Goal: Task Accomplishment & Management: Use online tool/utility

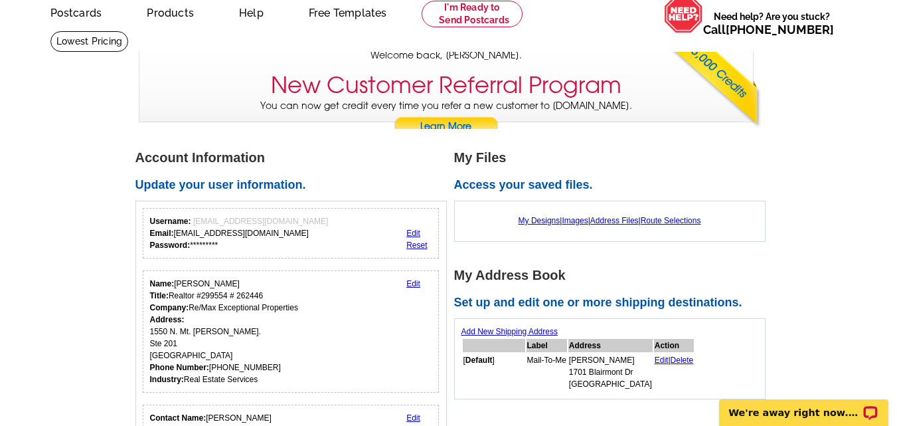
scroll to position [133, 0]
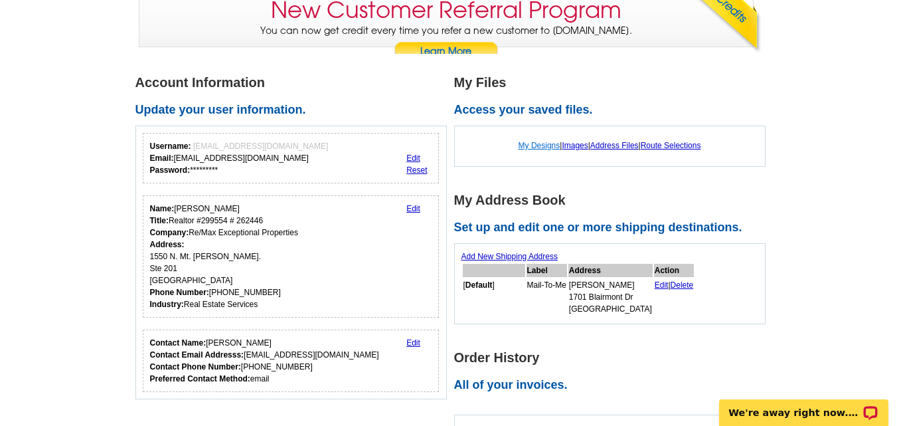
click at [535, 145] on link "My Designs" at bounding box center [540, 145] width 42 height 9
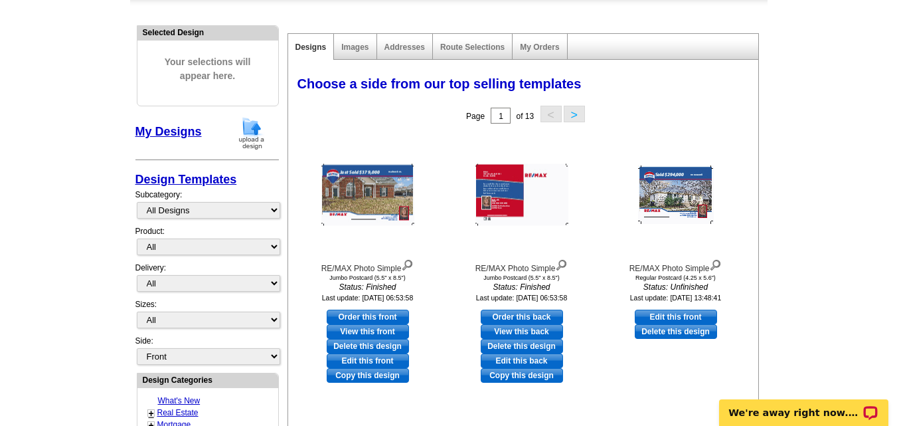
scroll to position [133, 0]
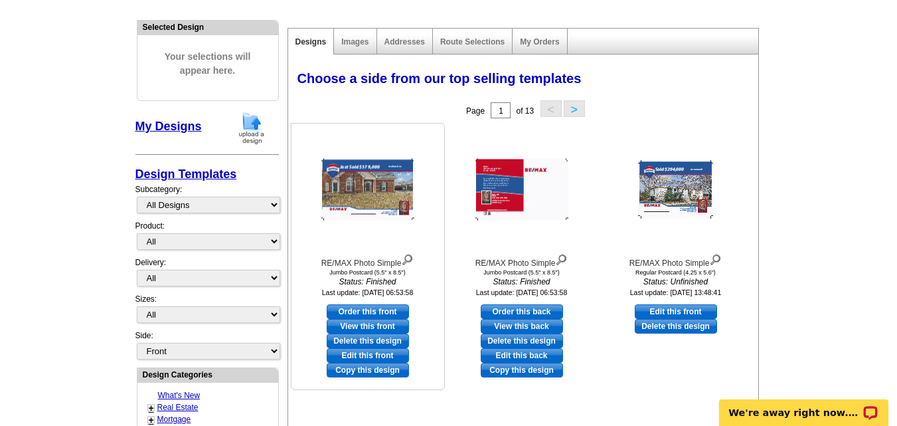
click at [371, 179] on img at bounding box center [367, 190] width 93 height 62
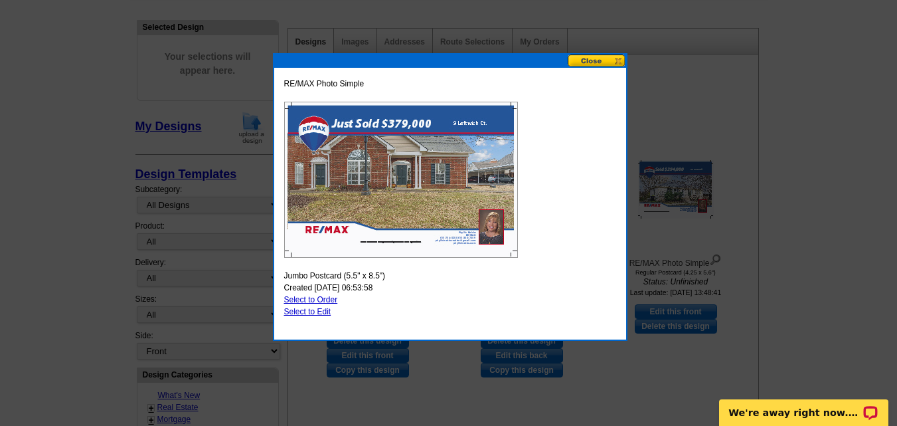
click at [314, 312] on link "Select to Edit" at bounding box center [307, 311] width 47 height 9
select select "2"
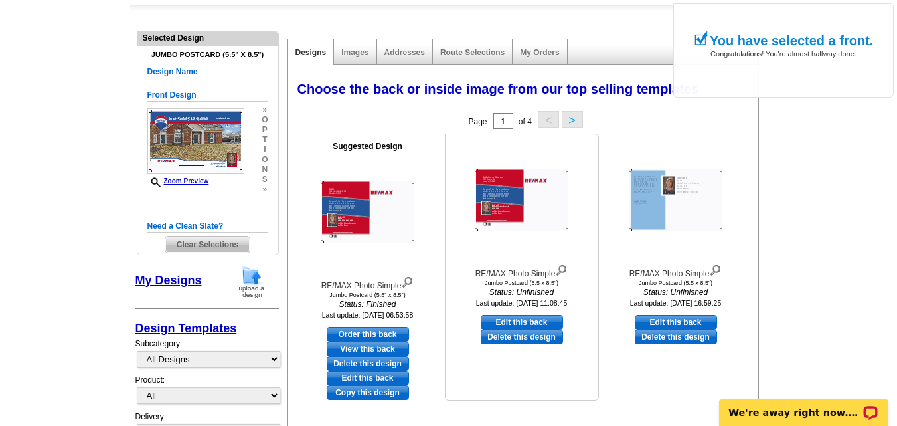
scroll to position [66, 0]
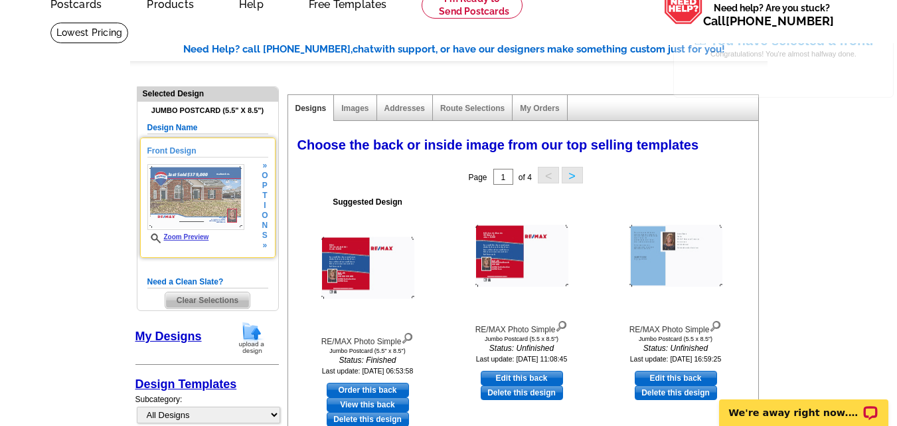
click at [185, 193] on img at bounding box center [195, 197] width 97 height 66
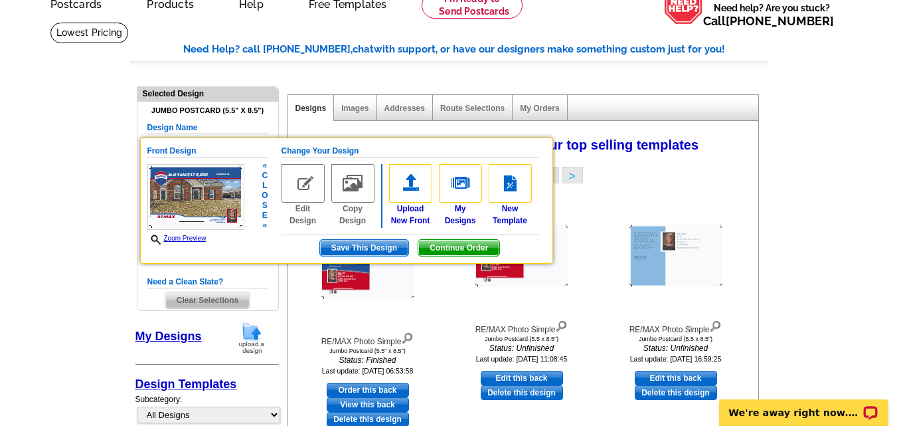
click at [308, 183] on img at bounding box center [303, 183] width 43 height 39
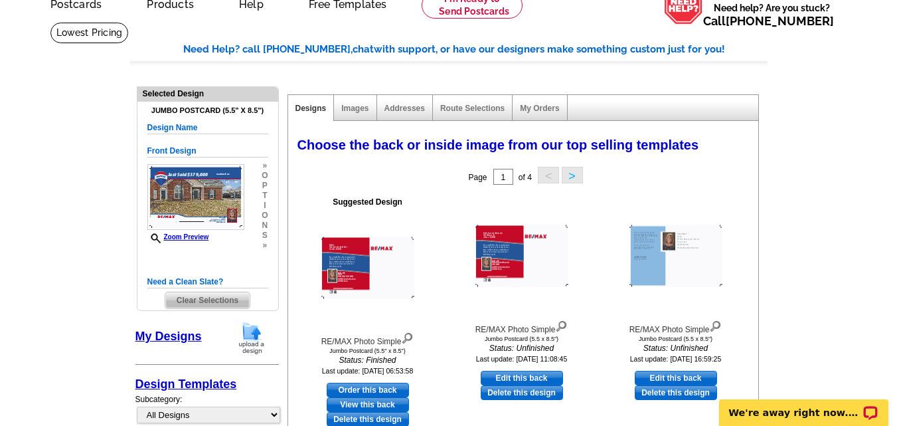
click at [171, 338] on link "My Designs" at bounding box center [168, 335] width 66 height 13
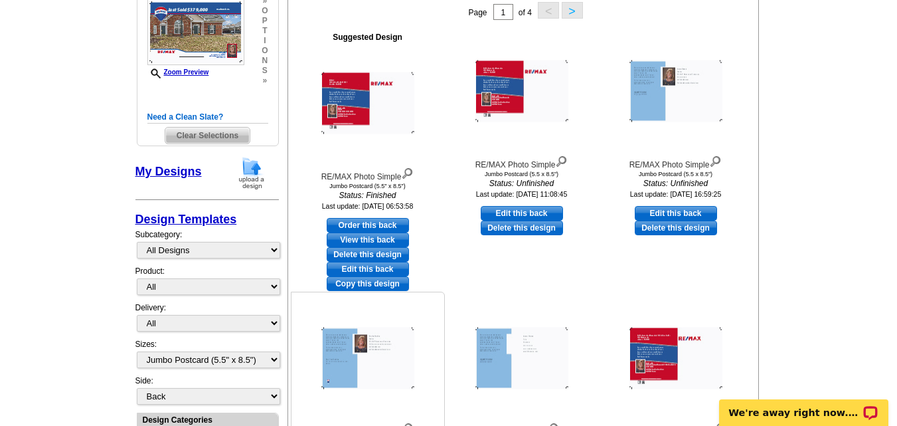
scroll to position [266, 0]
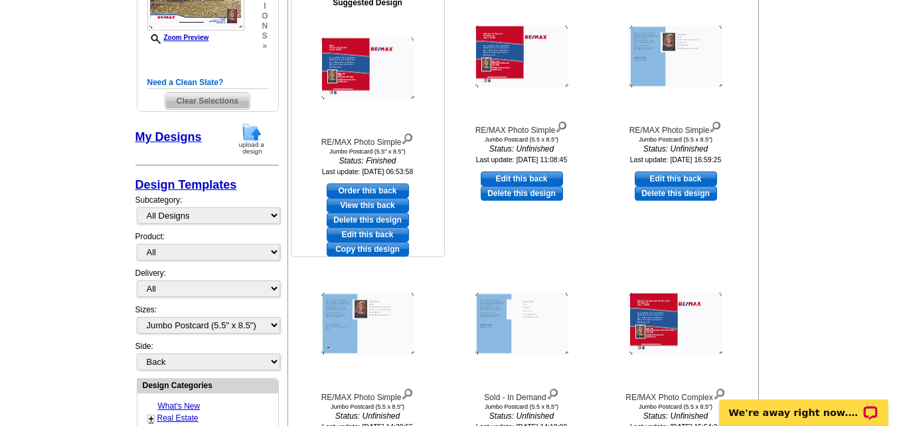
click at [377, 189] on link "Order this back" at bounding box center [368, 190] width 82 height 15
select select "front"
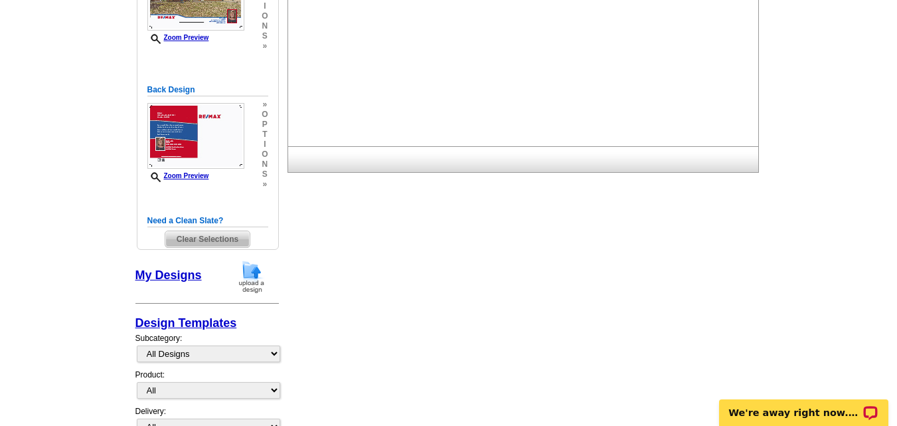
scroll to position [0, 0]
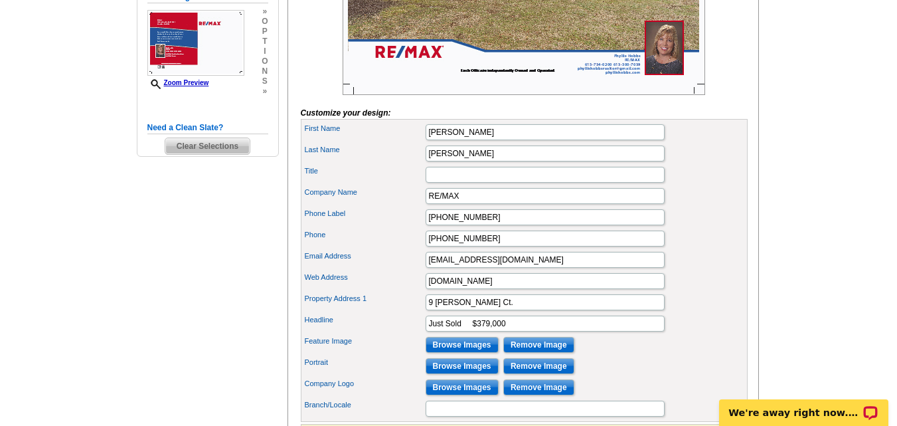
scroll to position [398, 0]
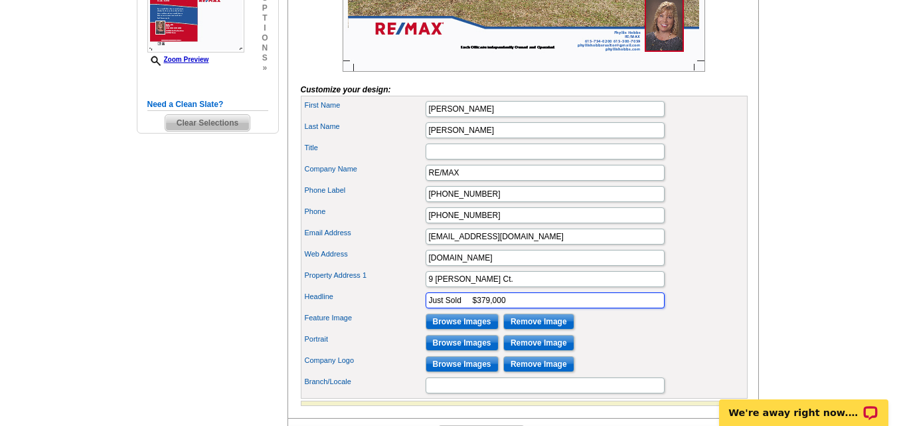
drag, startPoint x: 520, startPoint y: 323, endPoint x: 491, endPoint y: 323, distance: 28.6
click at [491, 308] on input "Just Sold $379,000" at bounding box center [545, 300] width 239 height 16
click at [489, 308] on input "Just Sold $379,000" at bounding box center [545, 300] width 239 height 16
type input "Just Sold $600,000"
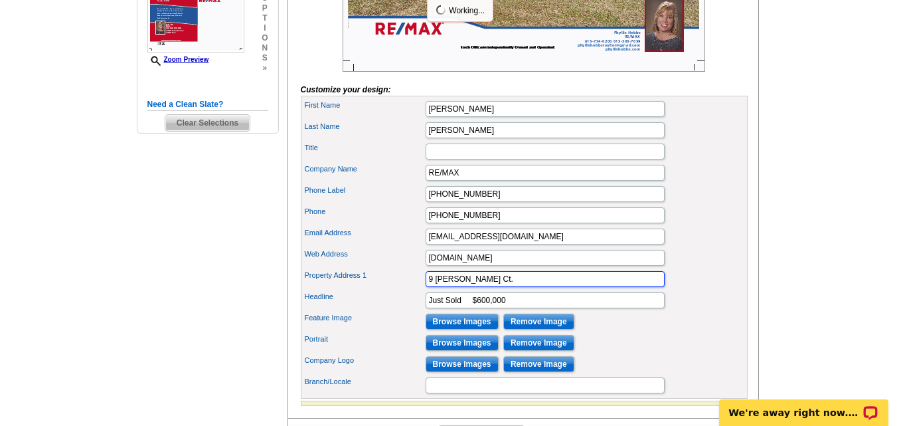
scroll to position [0, 0]
drag, startPoint x: 487, startPoint y: 304, endPoint x: 406, endPoint y: 304, distance: 81.0
click at [406, 290] on div "Property Address 1 [STREET_ADDRESS][PERSON_NAME]" at bounding box center [524, 278] width 442 height 21
type input "[STREET_ADDRESS]"
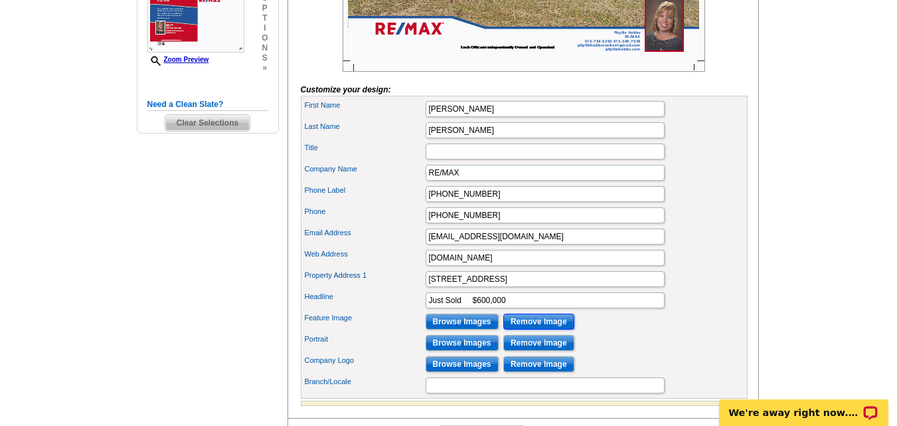
click at [522, 329] on input "Remove Image" at bounding box center [538, 321] width 71 height 16
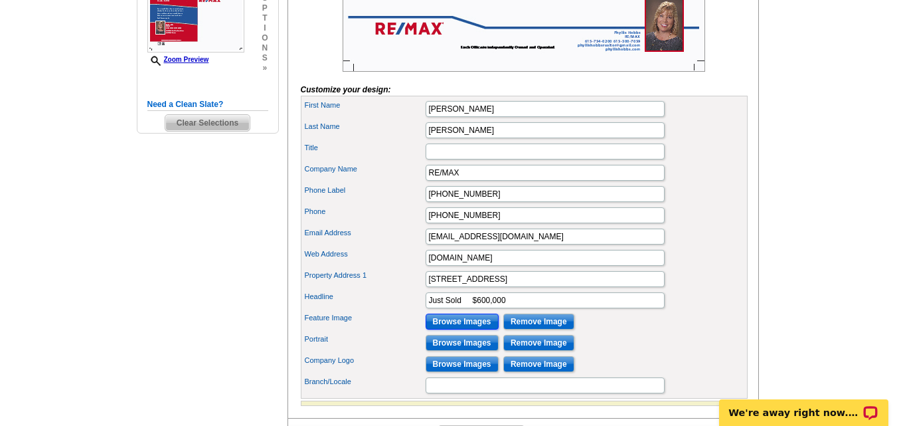
click at [476, 329] on input "Browse Images" at bounding box center [462, 321] width 73 height 16
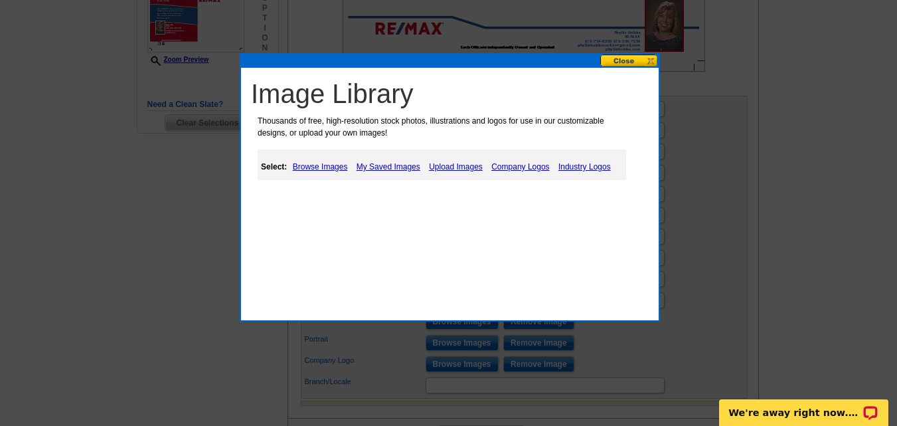
click at [384, 167] on link "My Saved Images" at bounding box center [388, 167] width 70 height 16
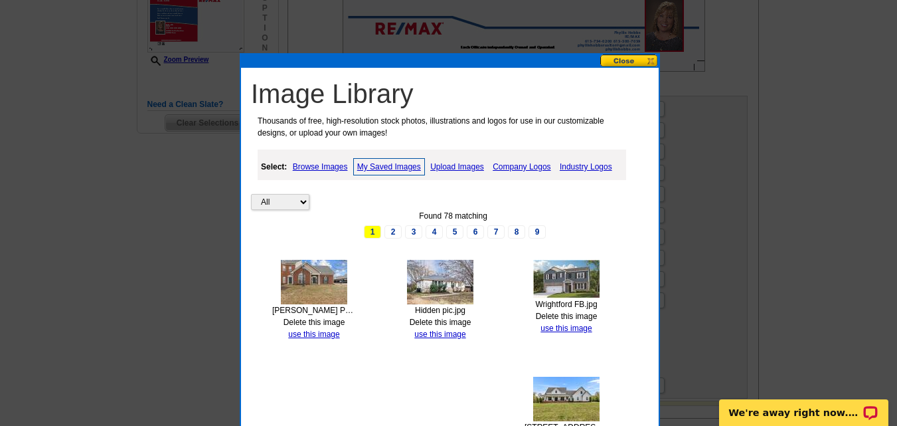
click at [447, 166] on link "Upload Images" at bounding box center [457, 167] width 60 height 16
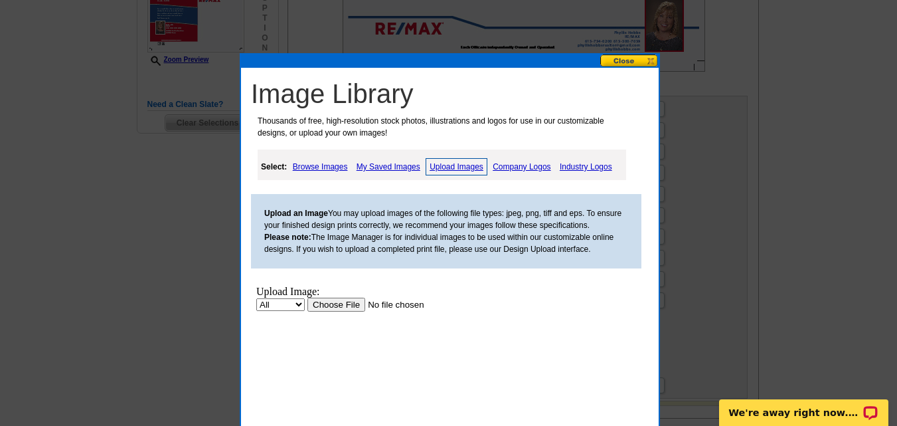
click at [338, 301] on input "file" at bounding box center [391, 305] width 168 height 14
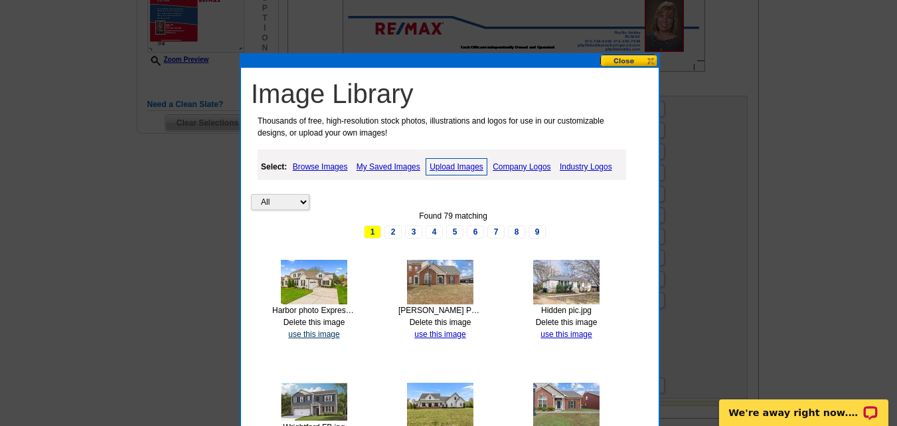
click at [311, 335] on link "use this image" at bounding box center [313, 333] width 51 height 9
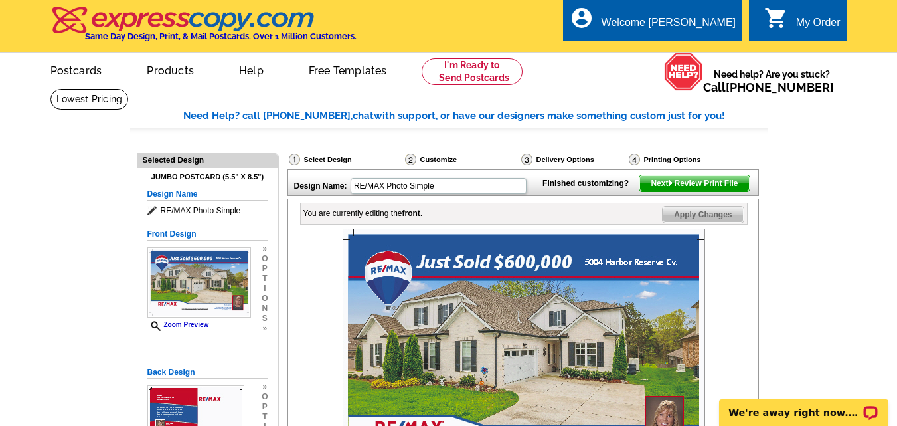
click at [695, 191] on span "Next Review Print File" at bounding box center [695, 183] width 110 height 16
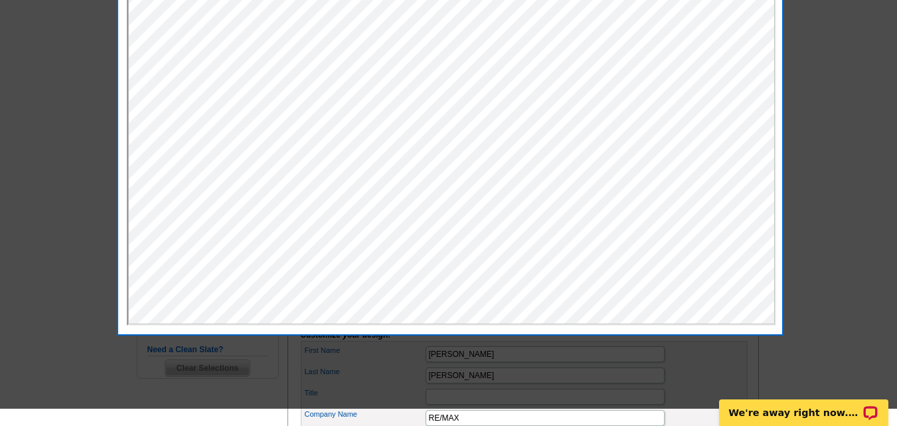
scroll to position [66, 0]
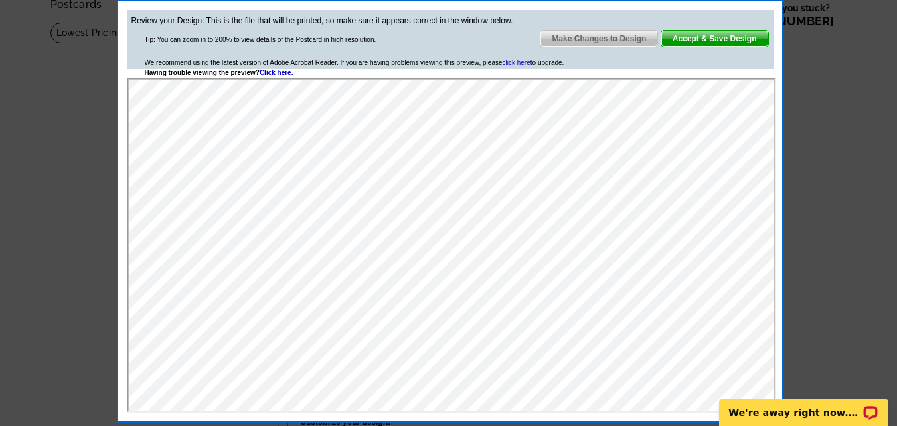
click at [685, 36] on span "Accept & Save Design" at bounding box center [714, 39] width 107 height 16
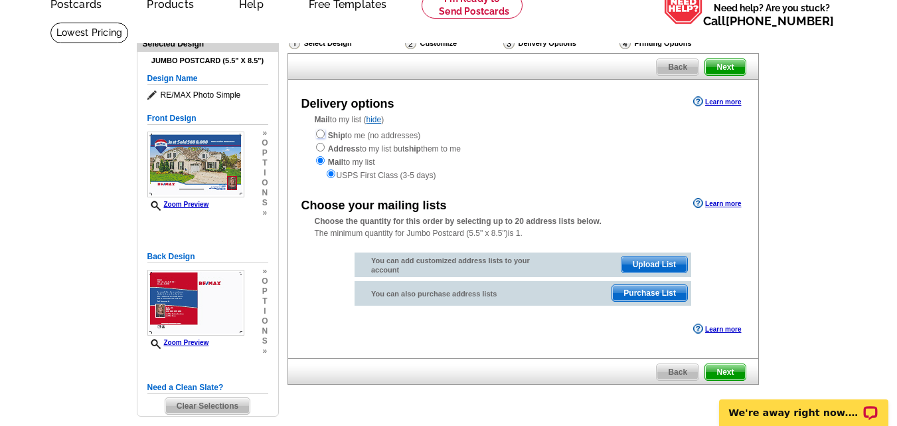
click at [321, 135] on input "radio" at bounding box center [320, 133] width 9 height 9
radio input "true"
